Goal: Information Seeking & Learning: Learn about a topic

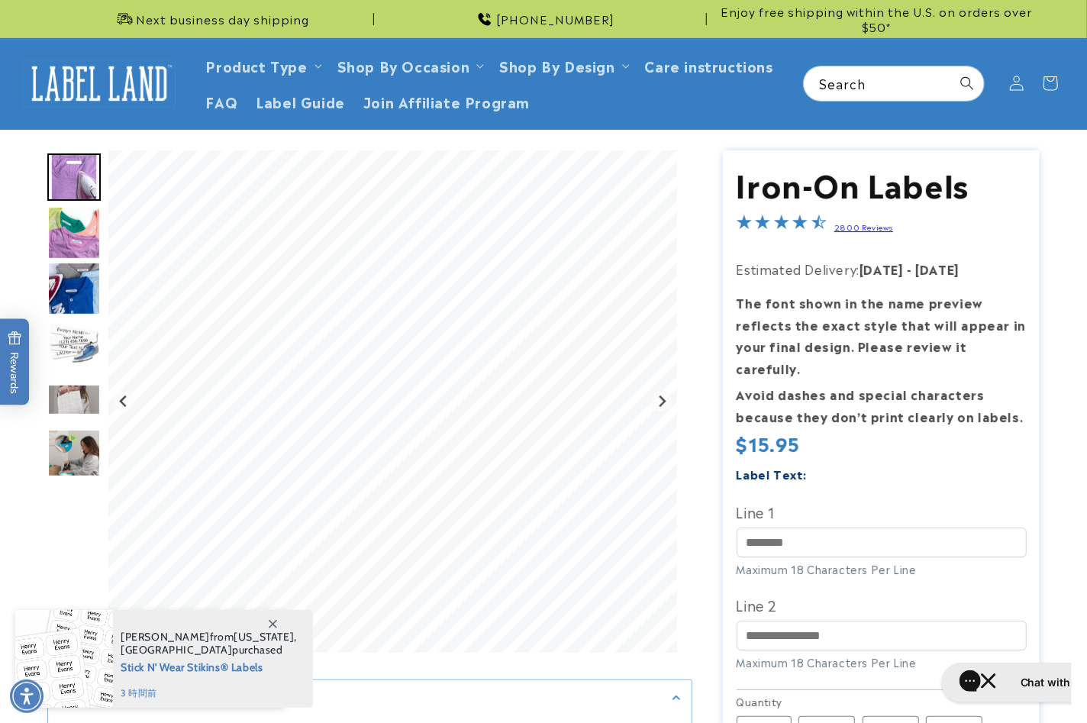
click at [71, 222] on img "Go to slide 2" at bounding box center [73, 232] width 53 height 53
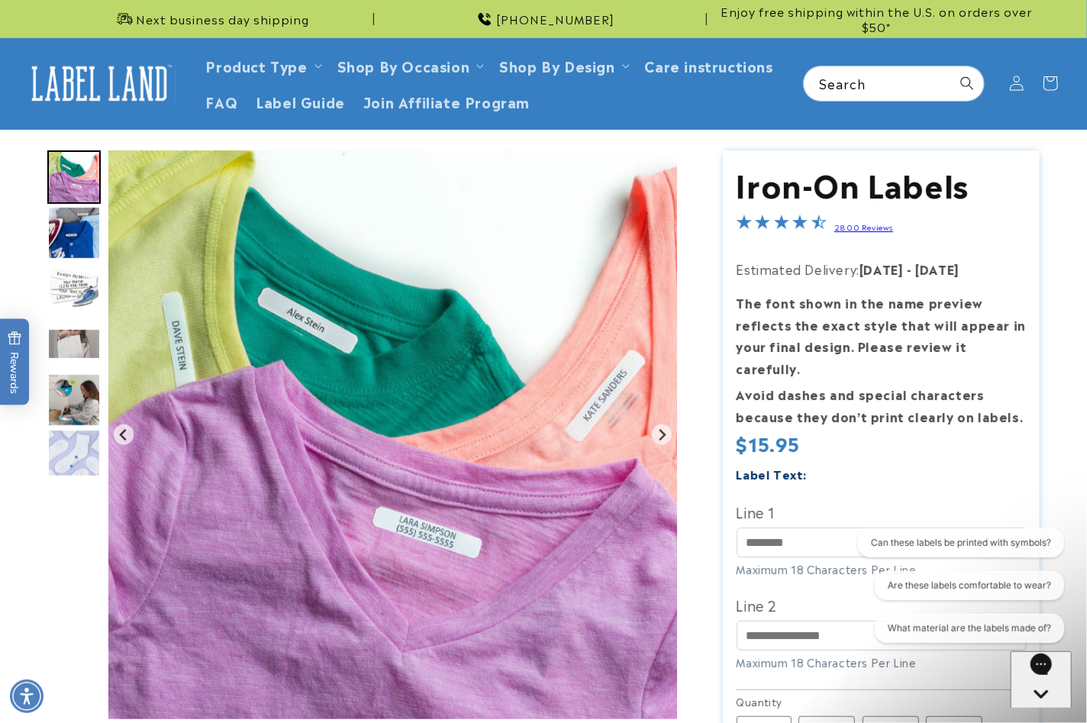
click at [77, 218] on img "Go to slide 3" at bounding box center [73, 232] width 53 height 53
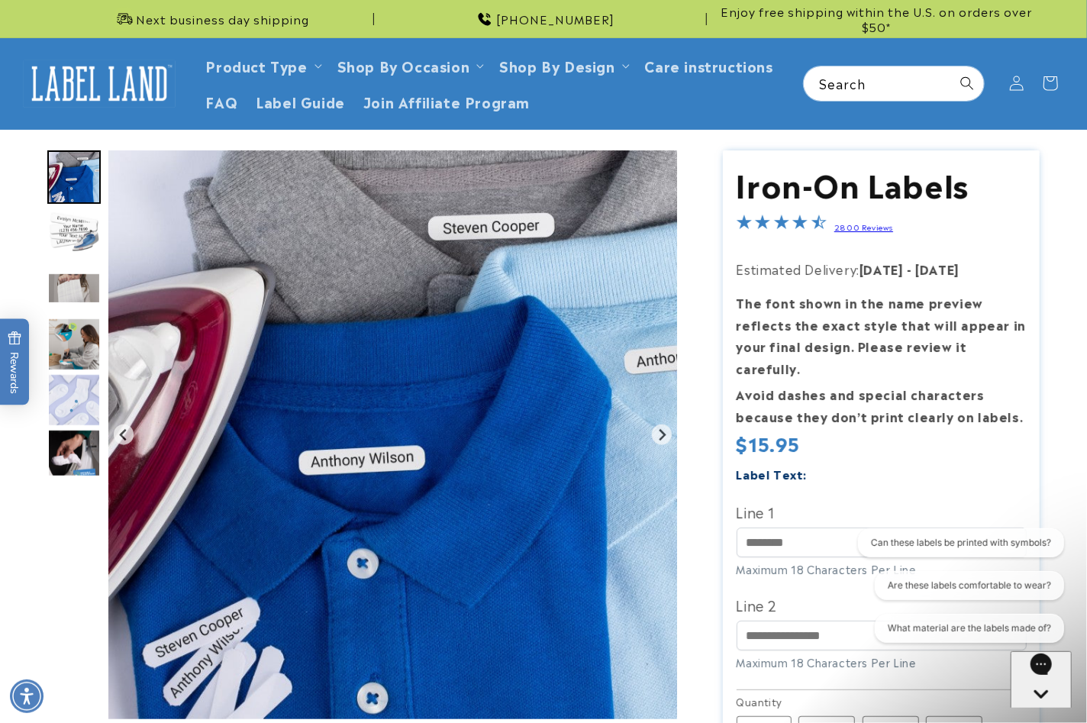
click at [77, 238] on img "Go to slide 4" at bounding box center [73, 232] width 53 height 53
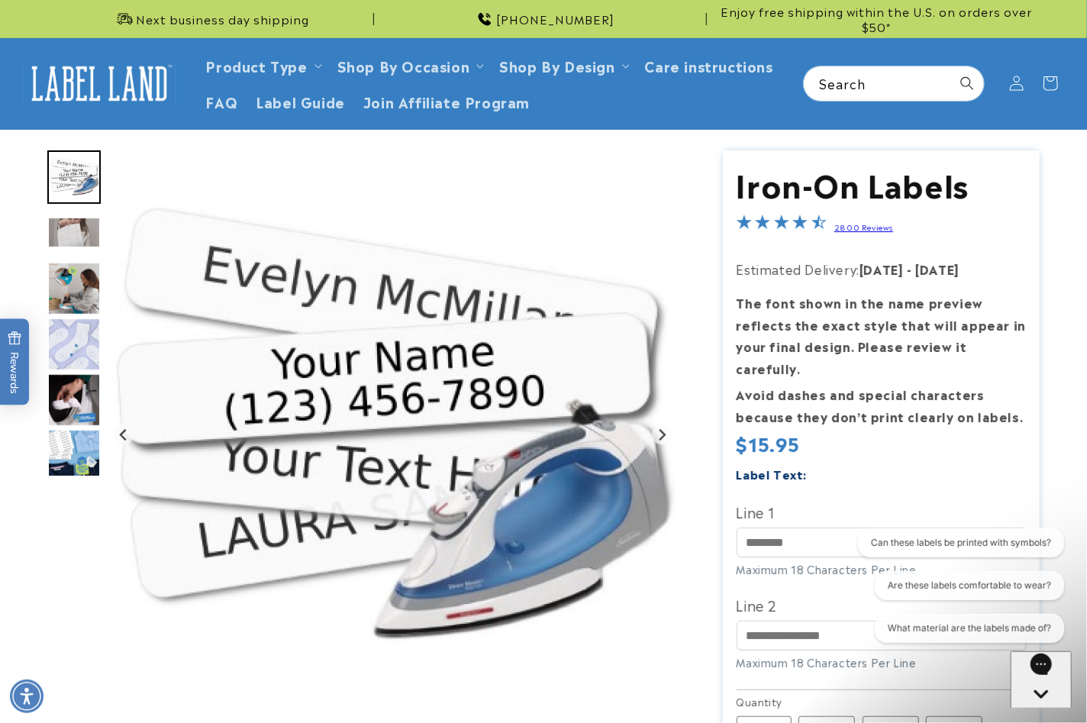
click at [76, 244] on img "Go to slide 5" at bounding box center [73, 232] width 53 height 31
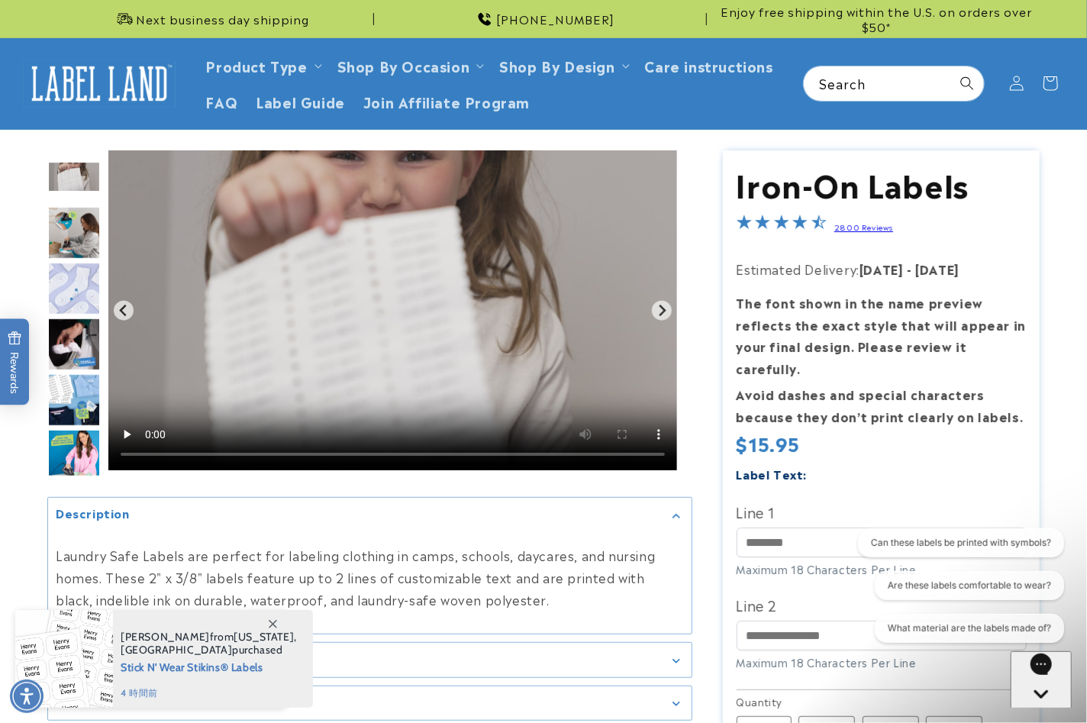
click at [77, 262] on img "Go to slide 7" at bounding box center [73, 288] width 53 height 53
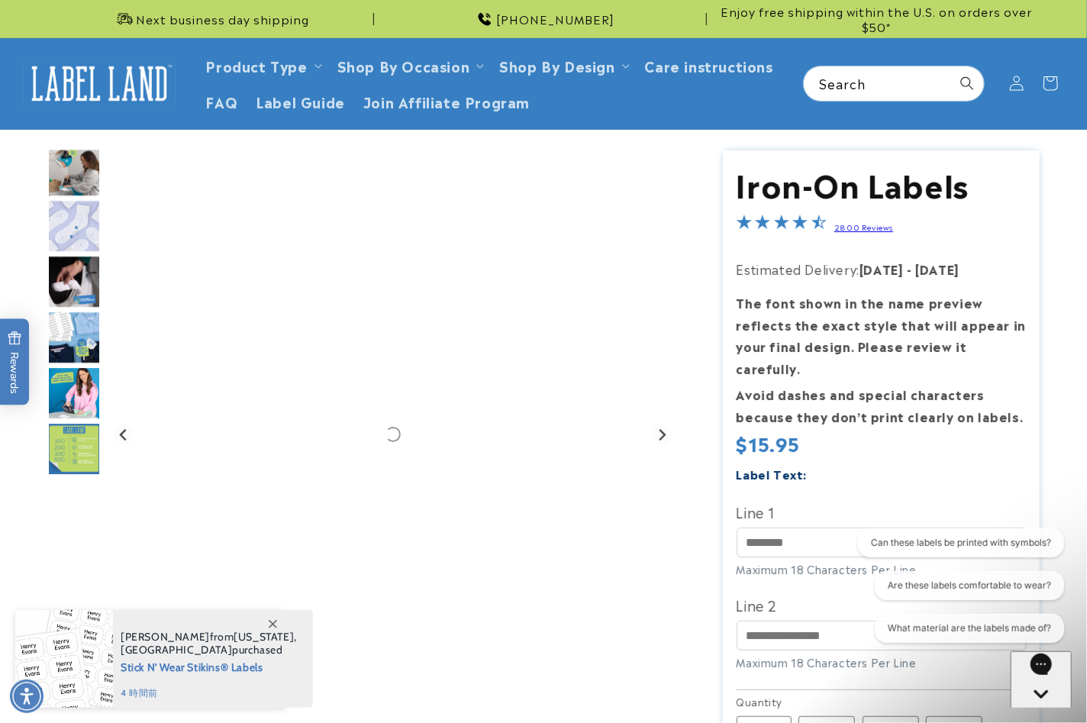
click at [77, 272] on img "Go to slide 8" at bounding box center [73, 281] width 53 height 53
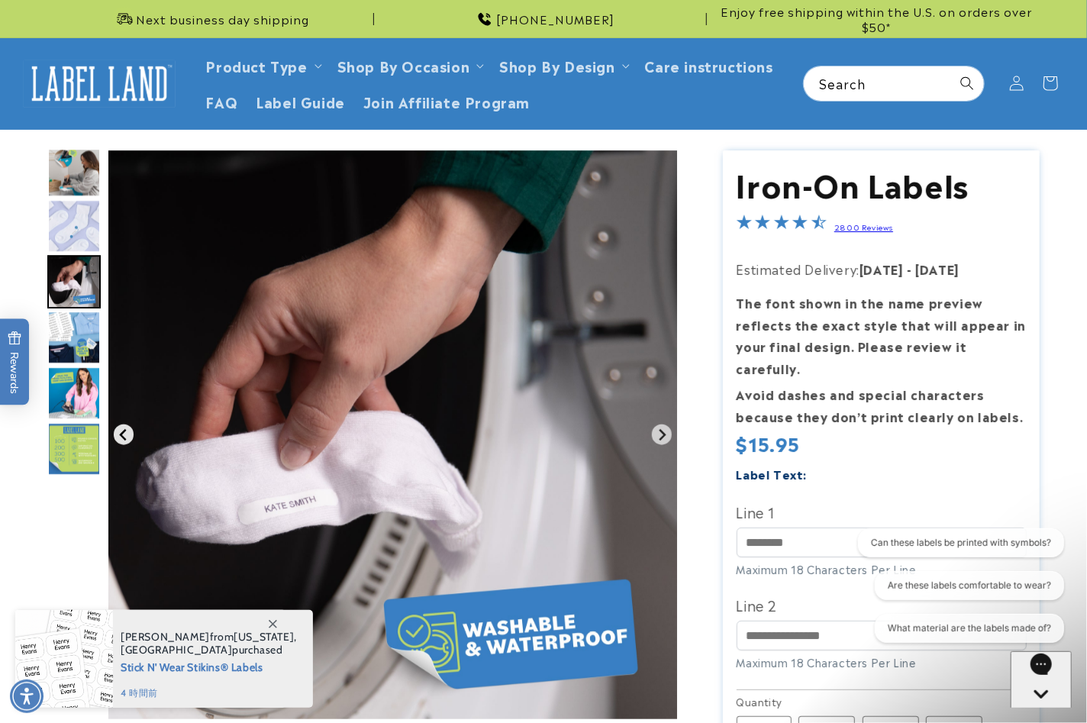
click at [124, 434] on icon "Previous slide" at bounding box center [124, 434] width 12 height 12
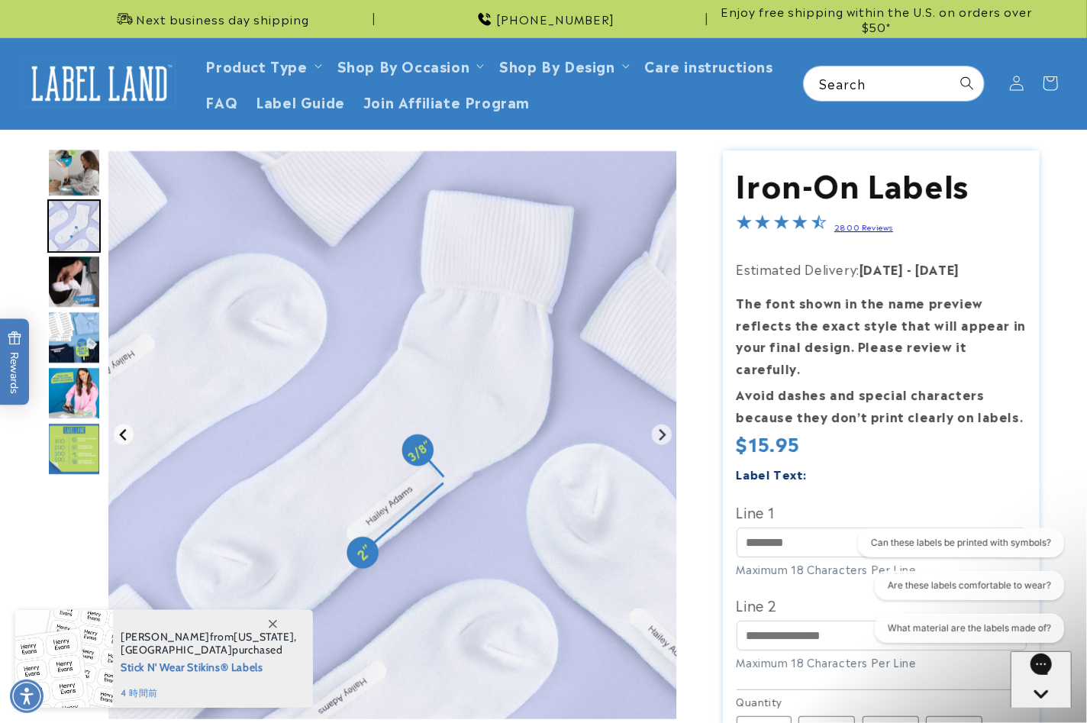
click at [124, 434] on icon "Previous slide" at bounding box center [124, 434] width 12 height 12
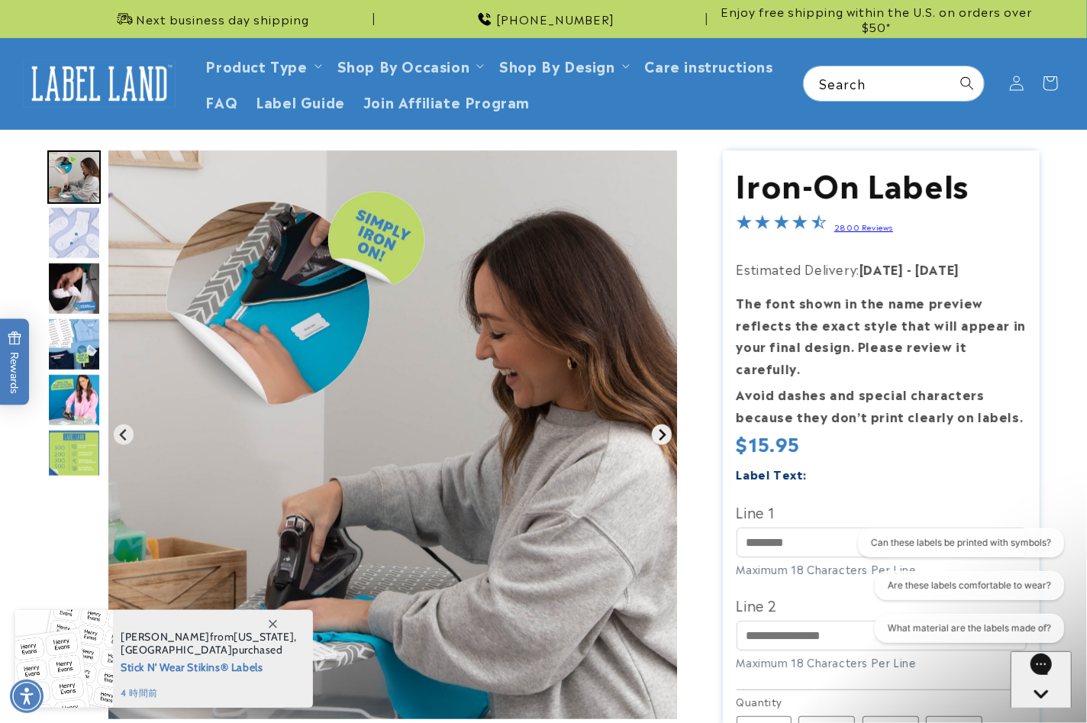
click at [658, 428] on icon "Next slide" at bounding box center [662, 434] width 12 height 12
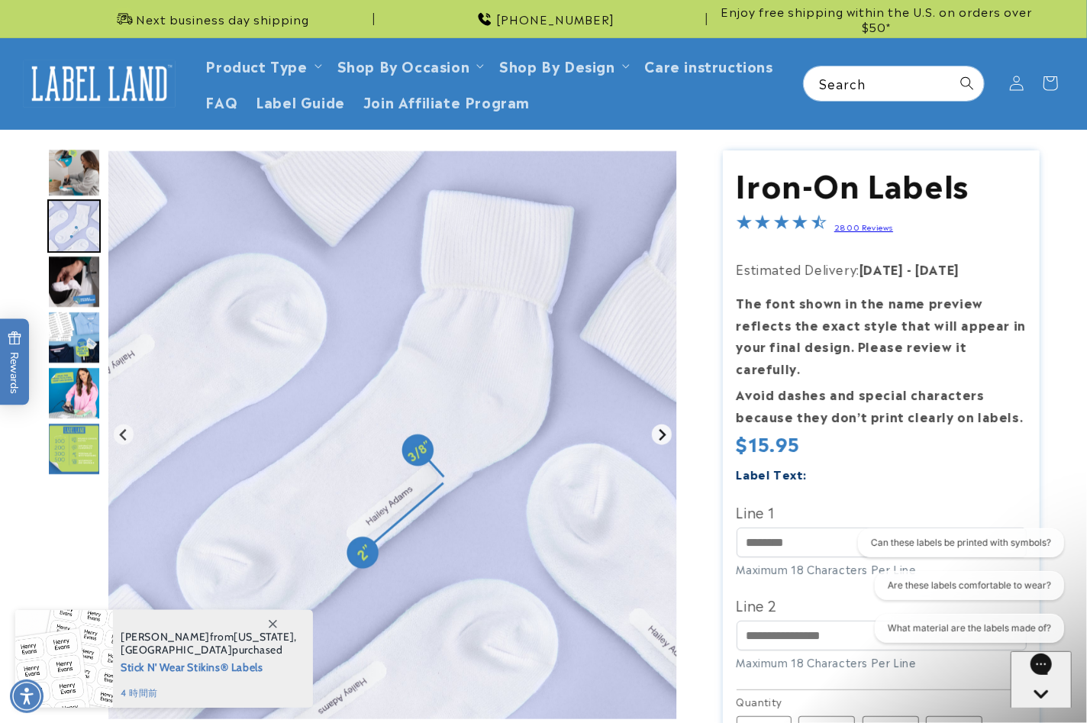
click at [658, 428] on icon "Next slide" at bounding box center [662, 434] width 12 height 12
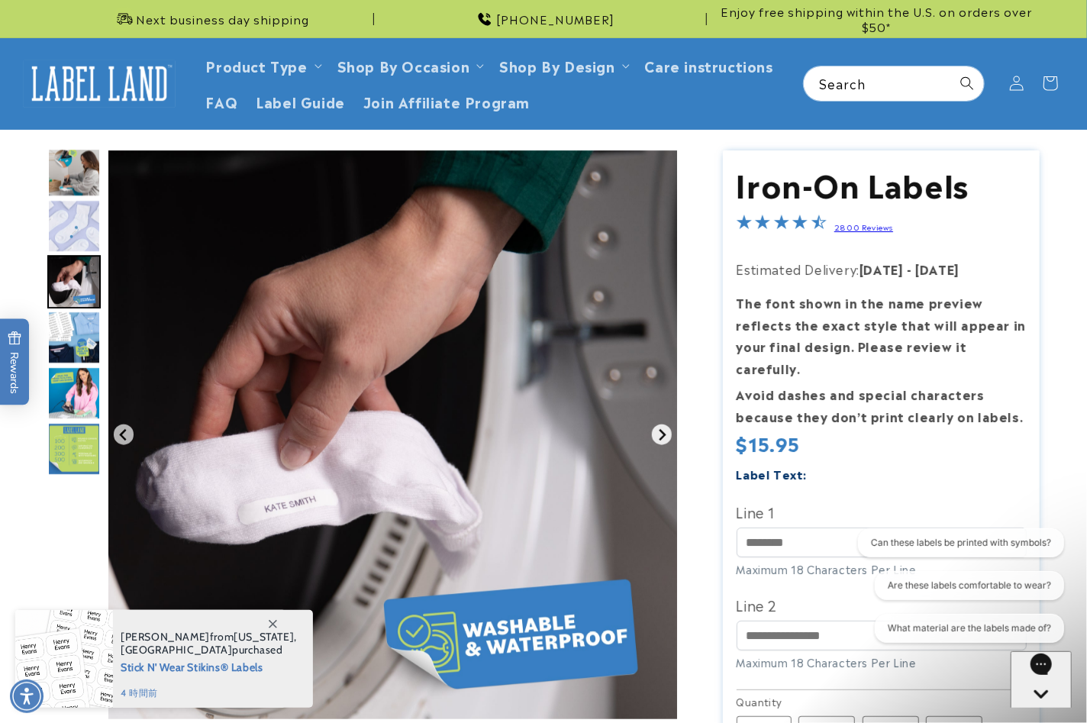
click at [658, 428] on icon "Next slide" at bounding box center [662, 434] width 12 height 12
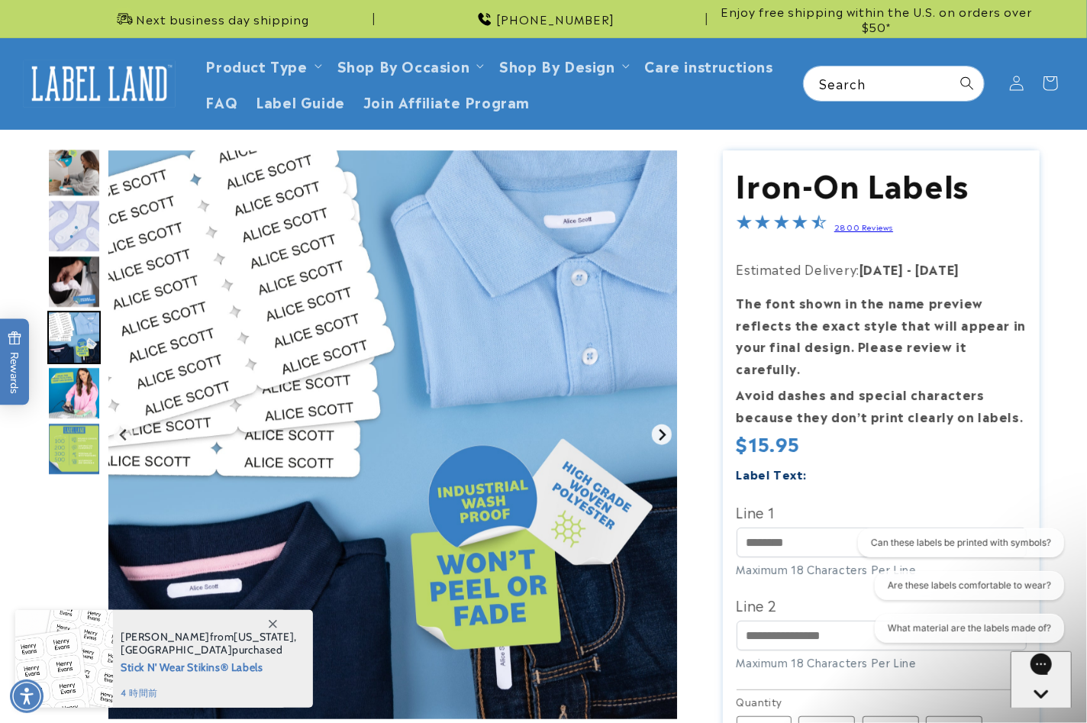
click at [658, 428] on icon "Next slide" at bounding box center [662, 434] width 12 height 12
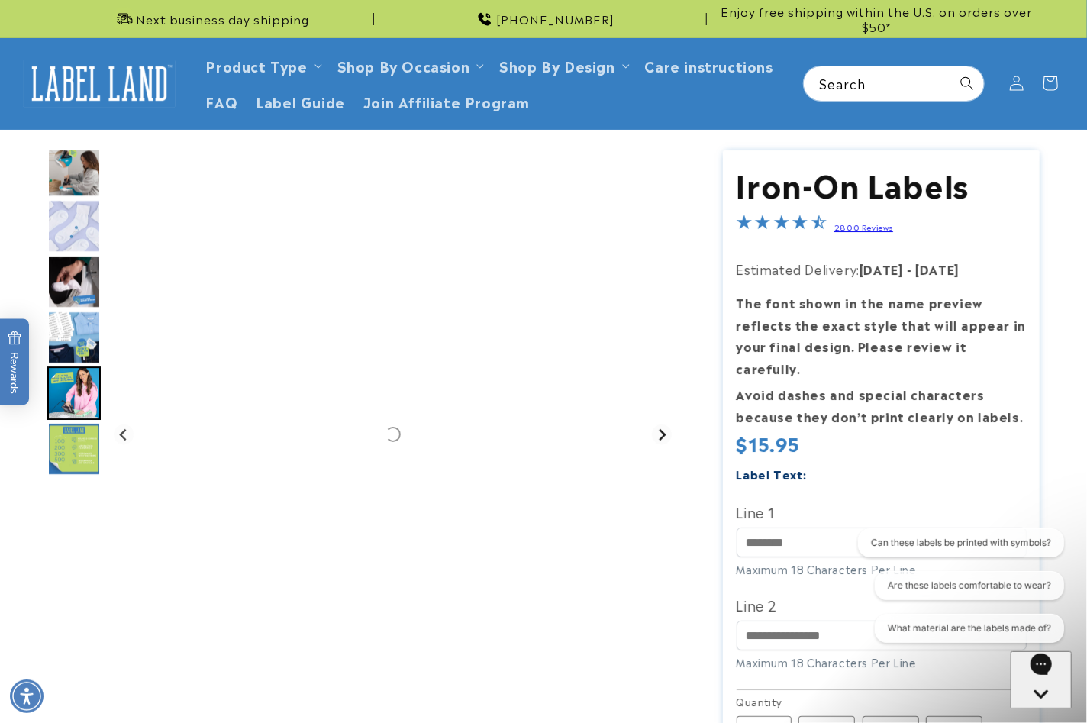
click at [658, 428] on icon "Next slide" at bounding box center [662, 434] width 12 height 12
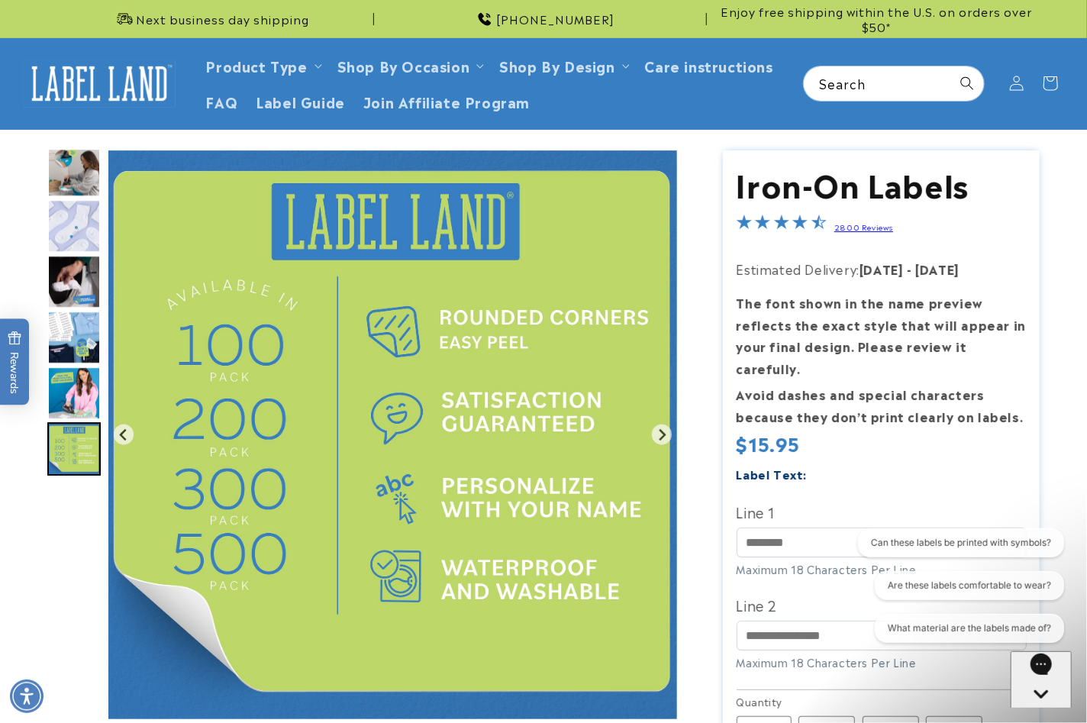
click at [60, 383] on img "Go to slide 10" at bounding box center [73, 392] width 53 height 53
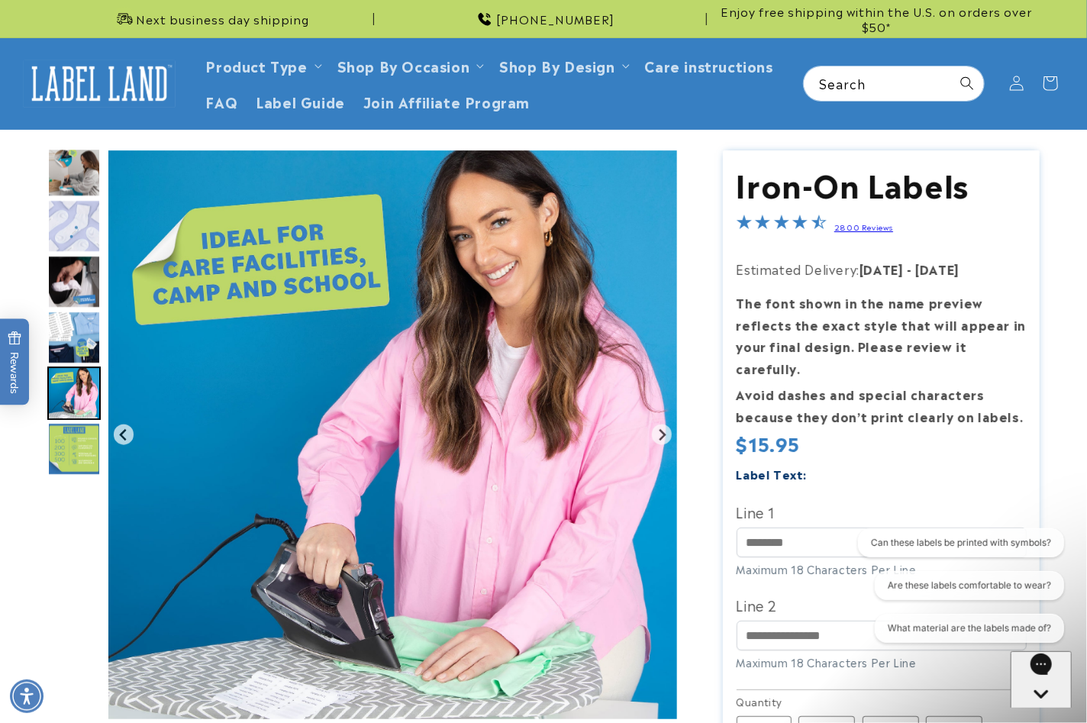
click at [55, 331] on img "Go to slide 9" at bounding box center [73, 337] width 53 height 53
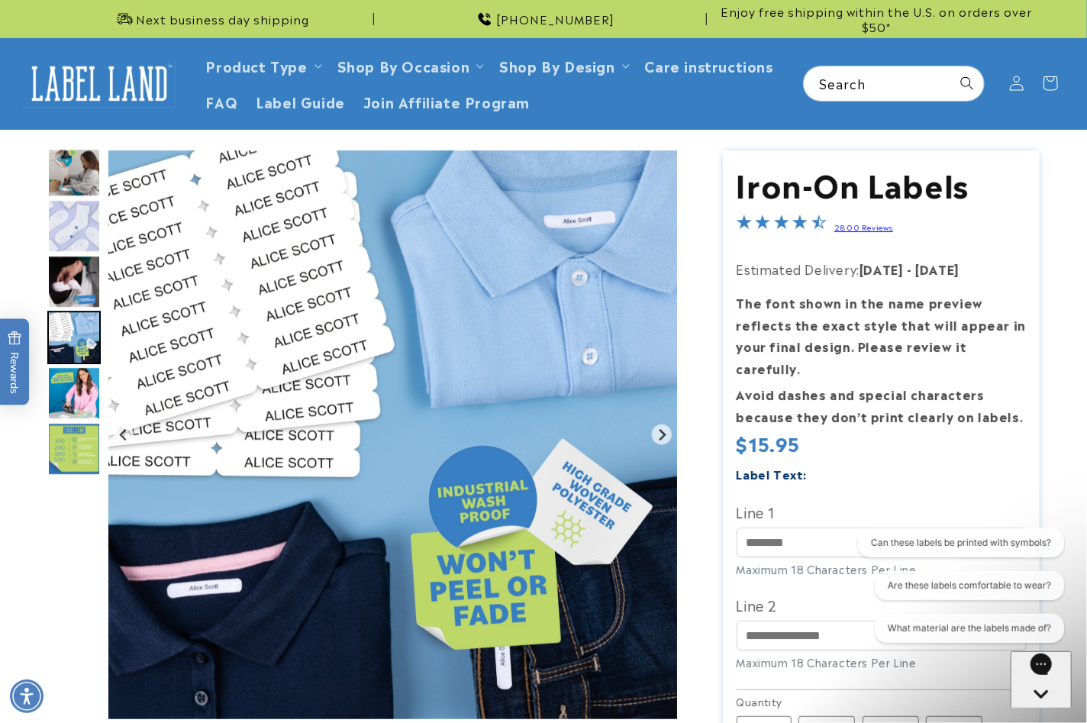
click at [78, 312] on img "Go to slide 9" at bounding box center [73, 337] width 53 height 53
click at [75, 279] on img "Go to slide 8" at bounding box center [73, 281] width 53 height 53
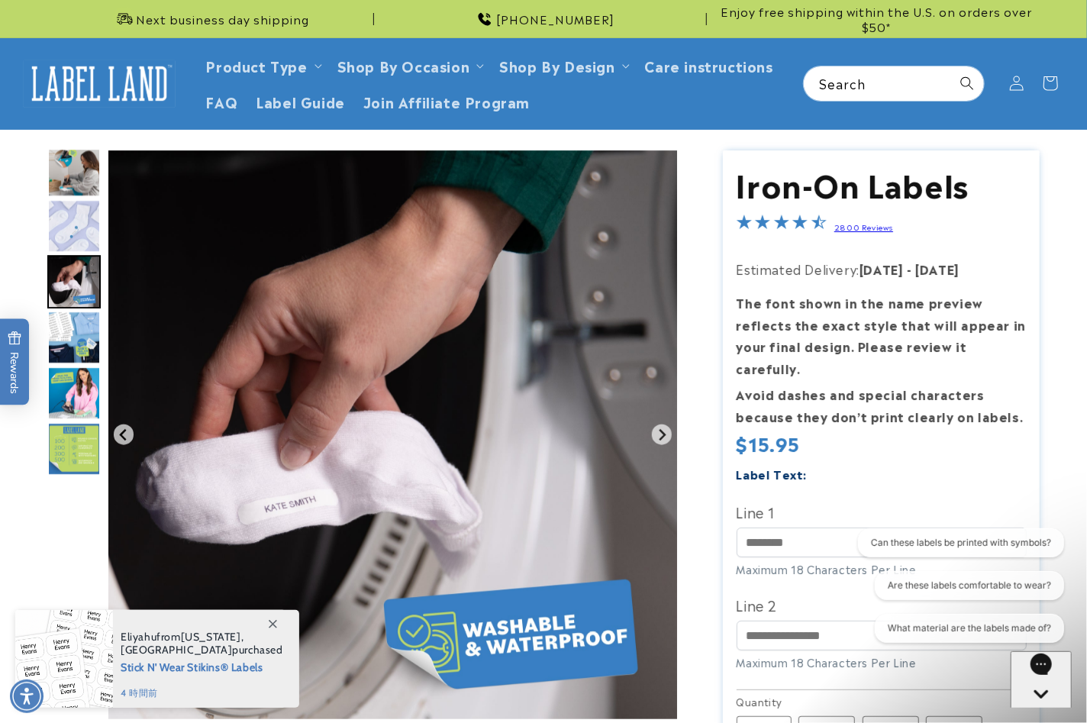
click at [82, 278] on img "Go to slide 8" at bounding box center [73, 281] width 53 height 53
click at [80, 227] on img "Go to slide 7" at bounding box center [73, 225] width 53 height 53
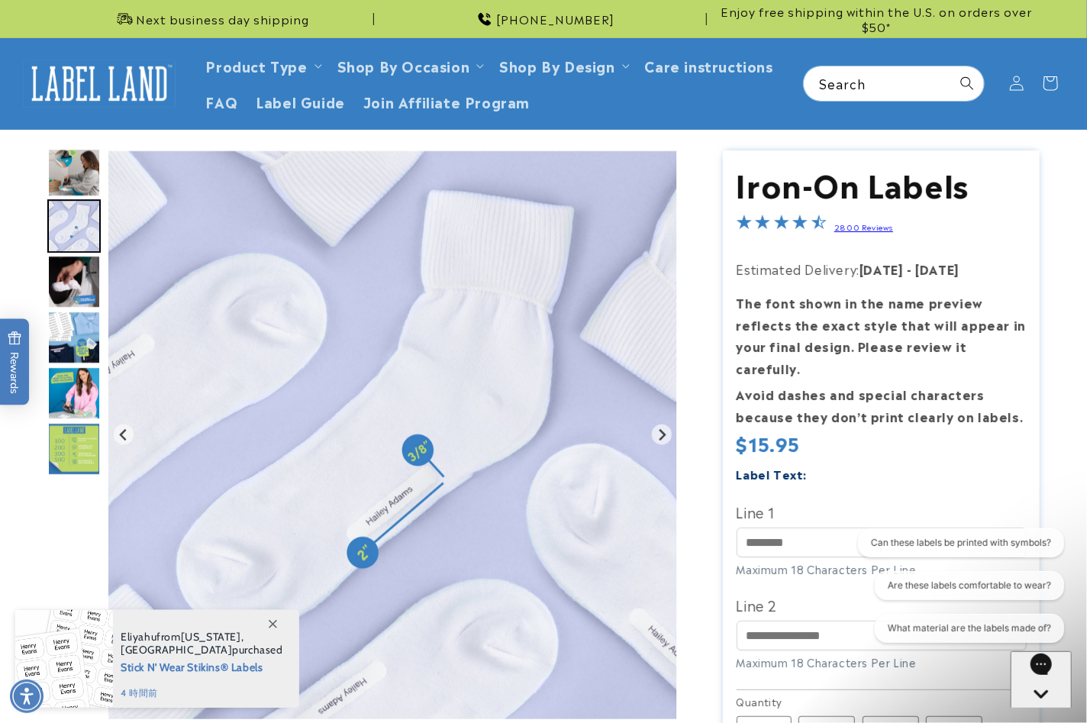
click at [76, 179] on img "Go to slide 6" at bounding box center [73, 170] width 53 height 53
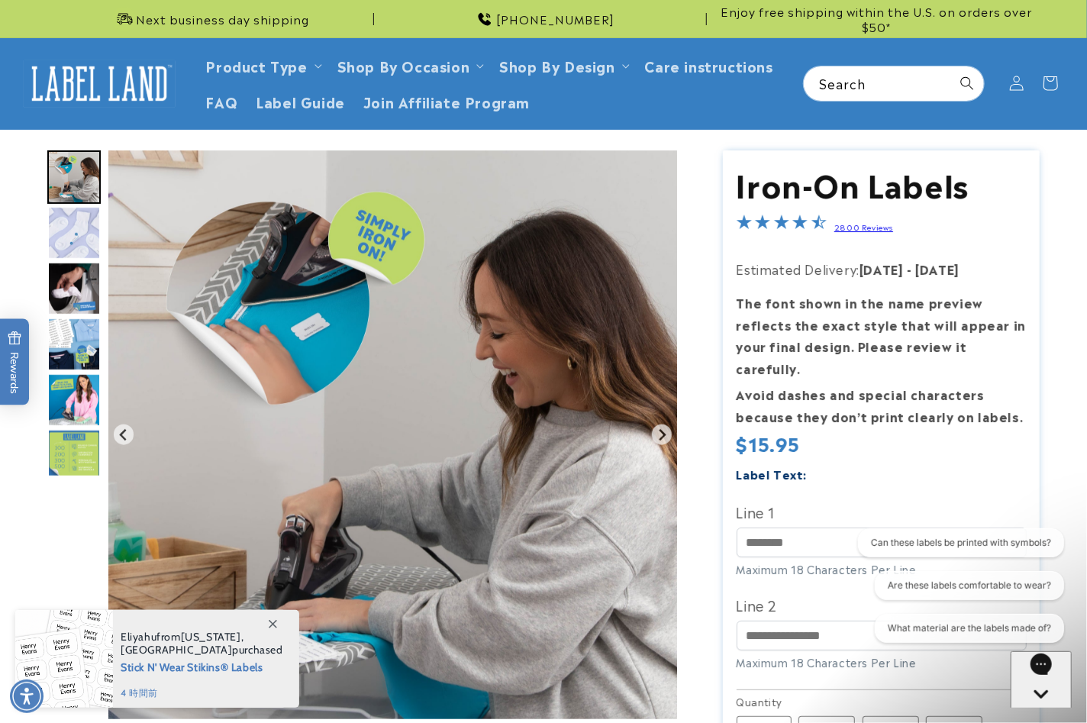
click at [121, 434] on icon "Previous slide" at bounding box center [124, 434] width 12 height 12
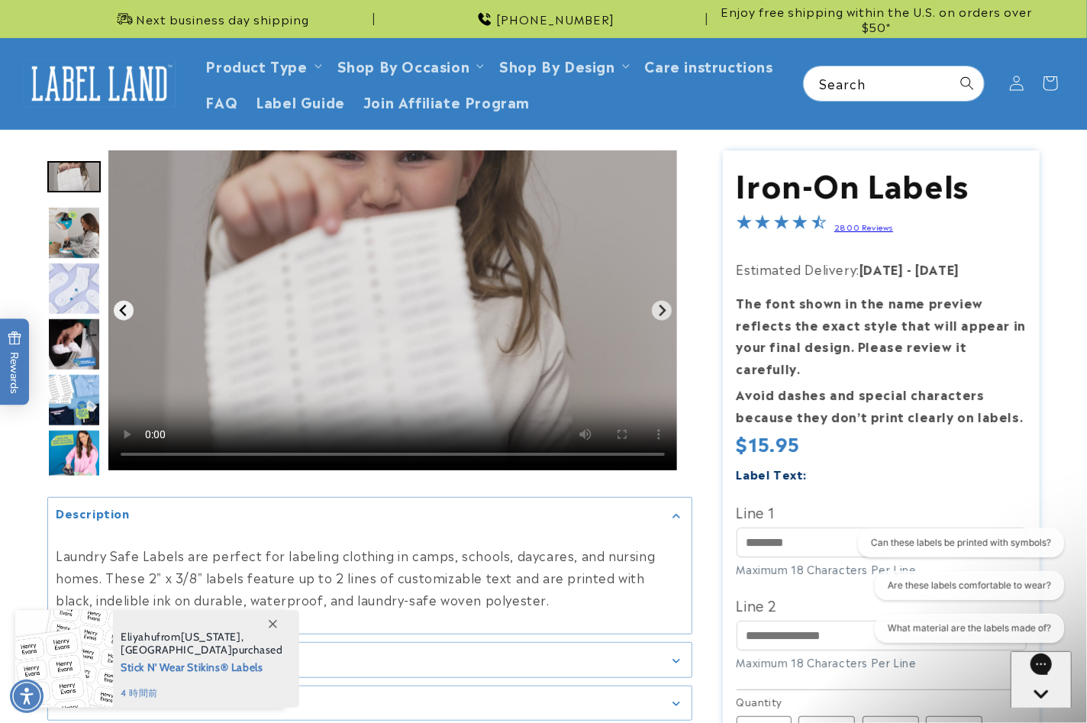
click at [119, 300] on button "Previous slide" at bounding box center [124, 310] width 21 height 21
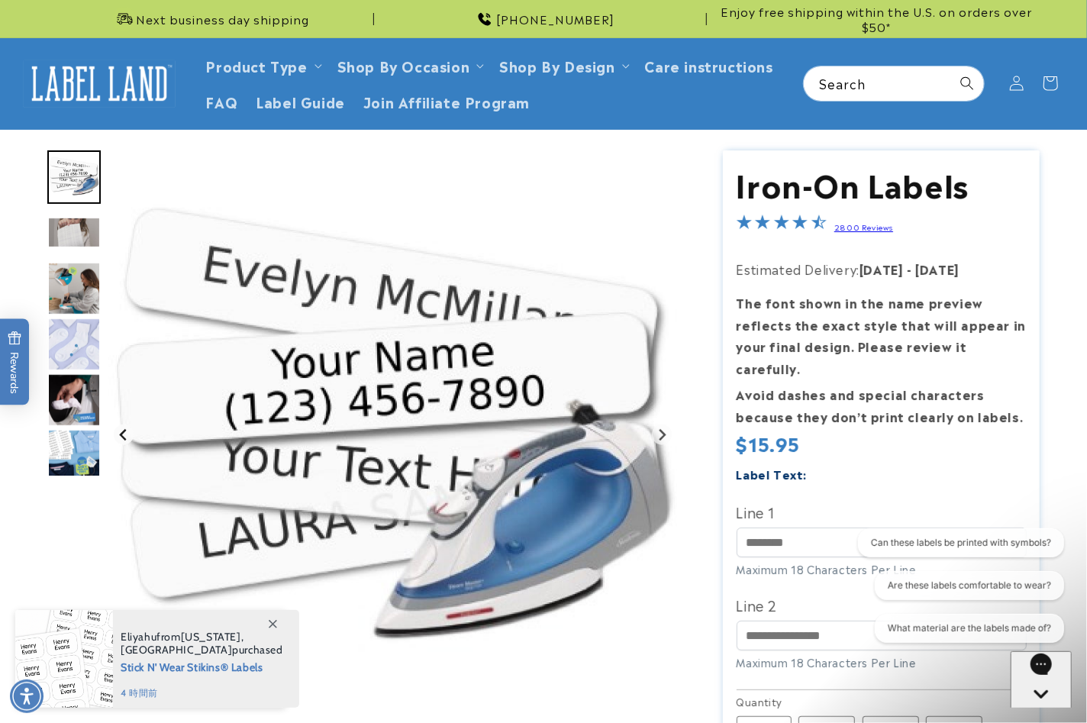
click at [119, 300] on img "Gallery Viewer" at bounding box center [392, 434] width 569 height 569
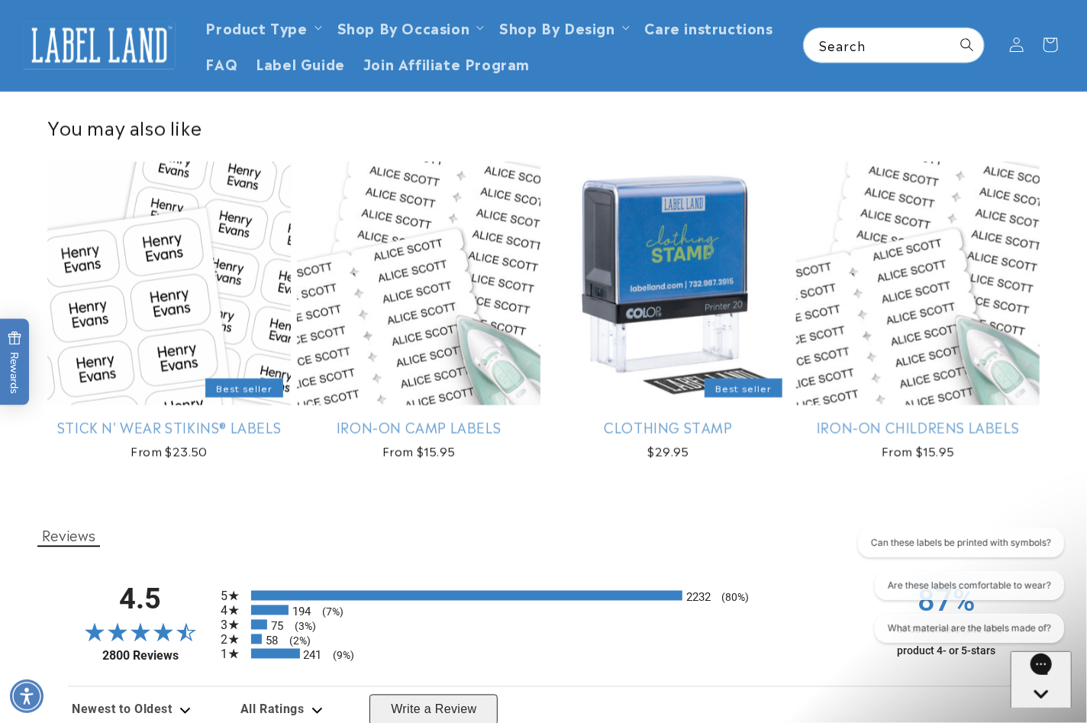
scroll to position [611, 0]
